Goal: Transaction & Acquisition: Download file/media

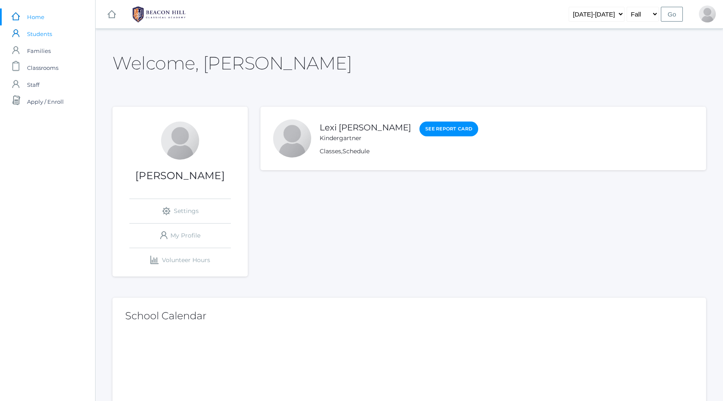
click at [34, 33] on span "Students" at bounding box center [39, 33] width 25 height 17
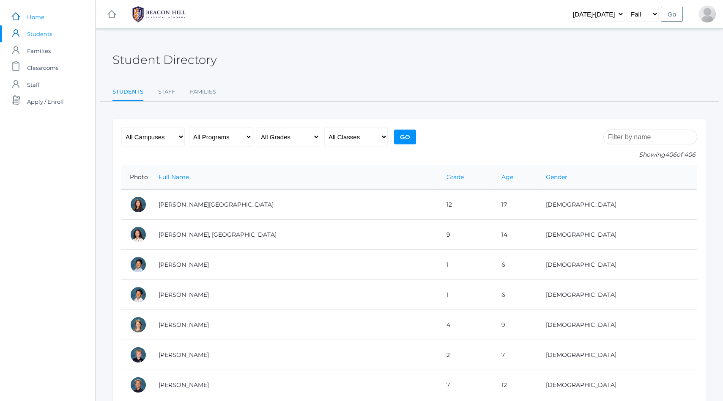
click at [32, 17] on span "Home" at bounding box center [35, 16] width 17 height 17
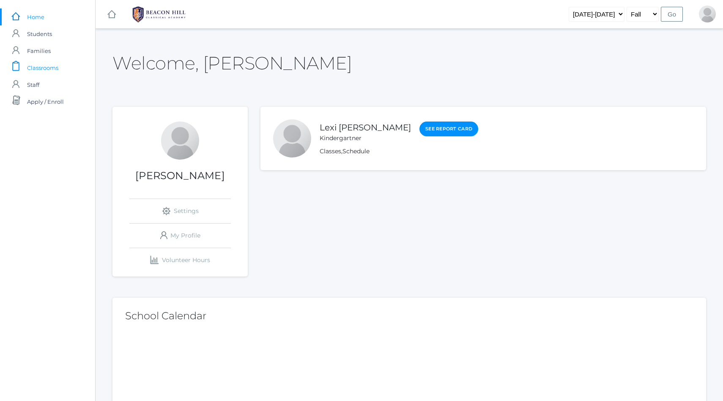
click at [41, 70] on span "Classrooms" at bounding box center [42, 67] width 31 height 17
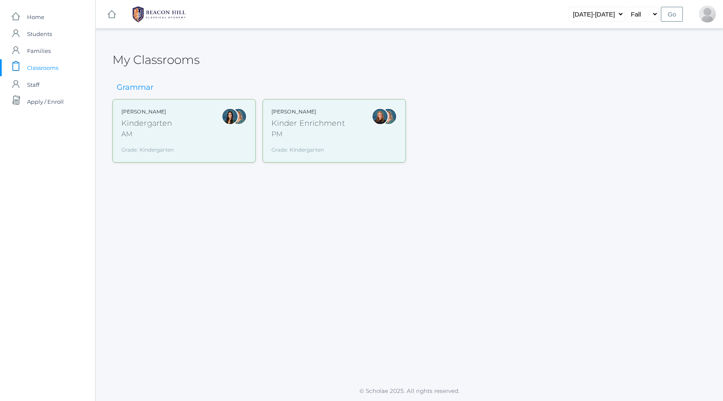
click at [195, 140] on div "[PERSON_NAME] Kindergarten AM Grade: Kindergarten *KIND" at bounding box center [184, 131] width 126 height 46
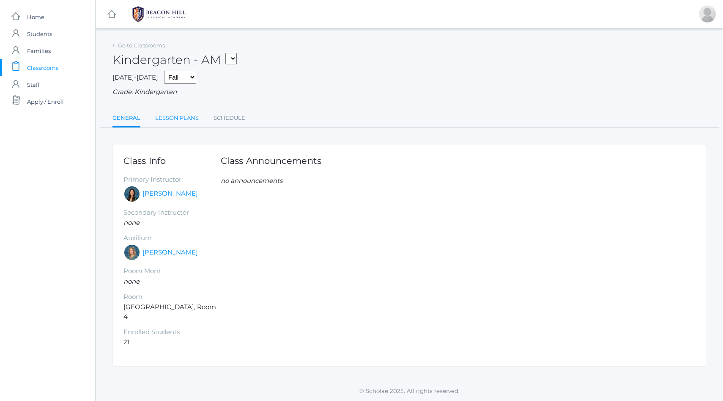
click at [181, 118] on link "Lesson Plans" at bounding box center [177, 118] width 44 height 17
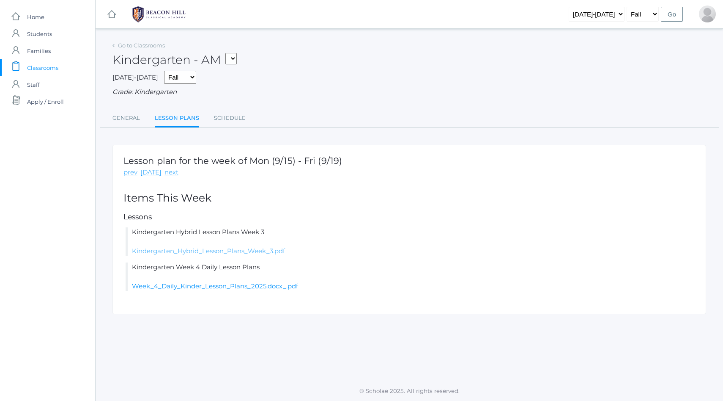
click at [195, 252] on link "Kindergarten_Hybrid_Lesson_Plans_Week_3.pdf" at bounding box center [208, 251] width 153 height 8
click at [230, 284] on link "Week_4_Daily_Kinder_Lesson_Plans_2025.docx_.pdf" at bounding box center [215, 286] width 166 height 8
